Goal: Find specific page/section: Find specific page/section

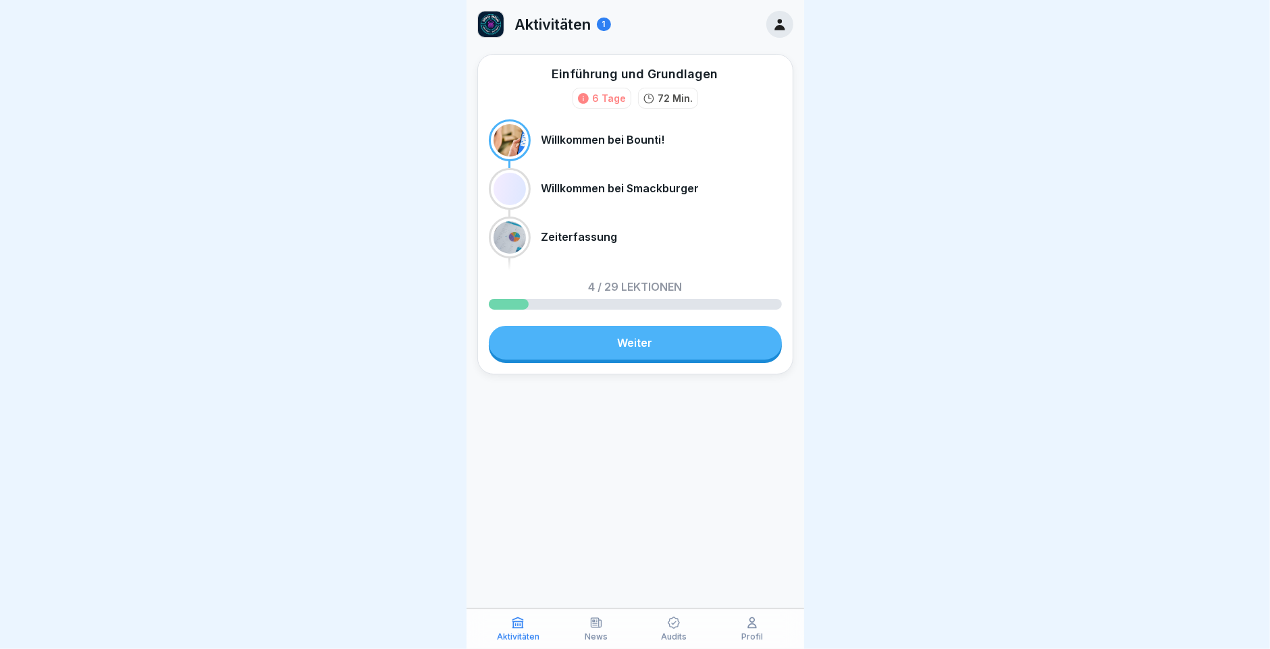
click at [676, 620] on icon at bounding box center [674, 623] width 14 height 14
